Goal: Information Seeking & Learning: Learn about a topic

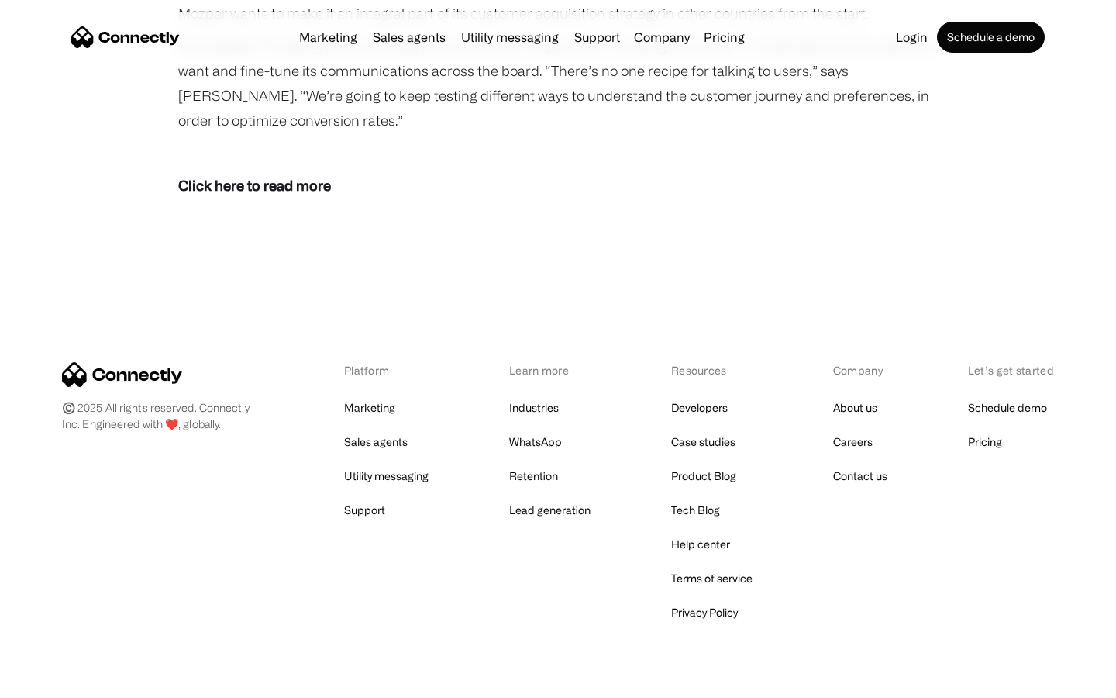
scroll to position [2124, 0]
